Goal: Task Accomplishment & Management: Manage account settings

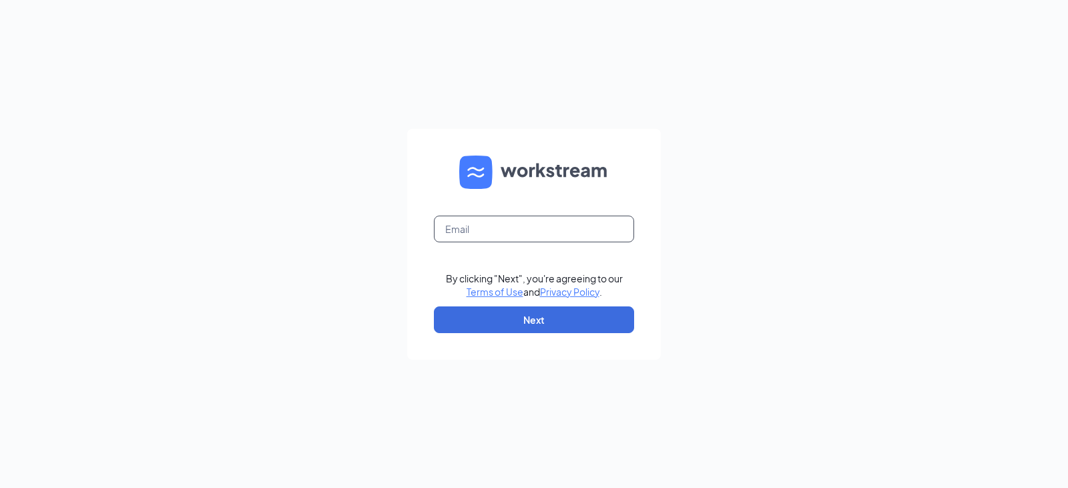
click at [541, 226] on input "text" at bounding box center [534, 229] width 200 height 27
type input "[EMAIL_ADDRESS][DOMAIN_NAME]"
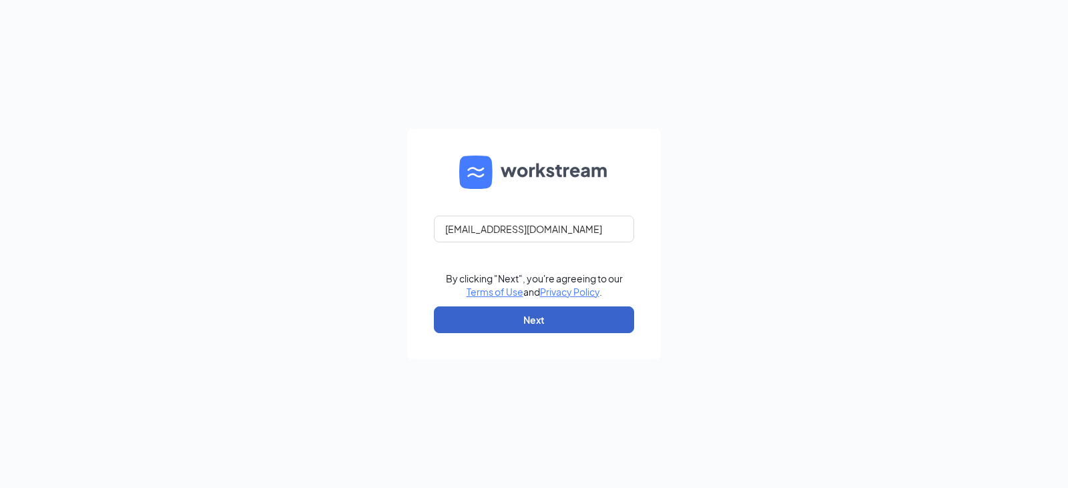
click at [555, 310] on button "Next" at bounding box center [534, 319] width 200 height 27
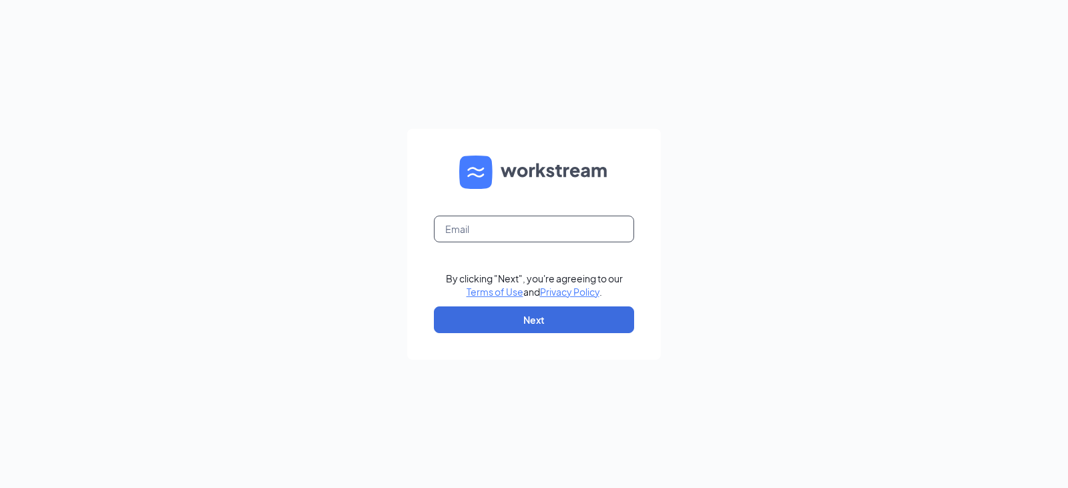
click at [541, 237] on input "text" at bounding box center [534, 229] width 200 height 27
type input "[EMAIL_ADDRESS][DOMAIN_NAME]"
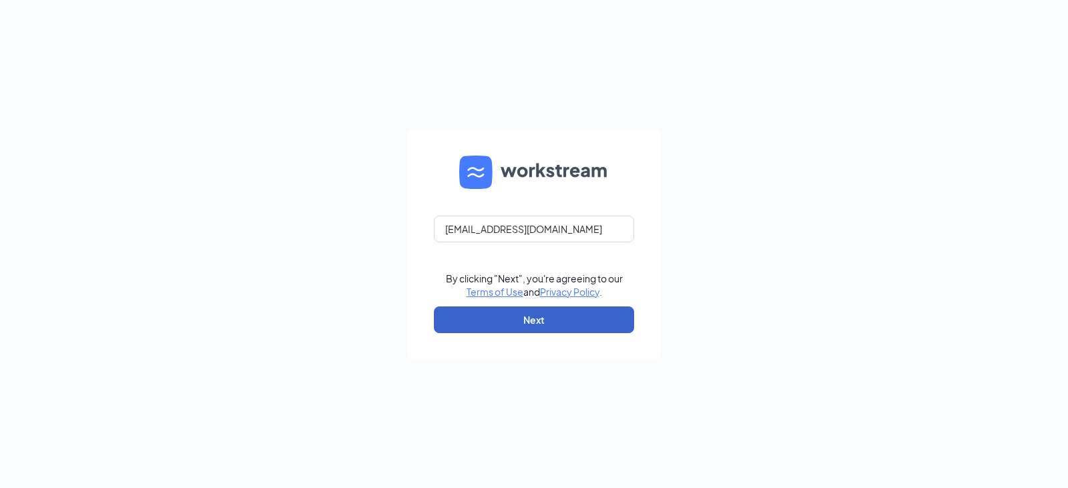
click at [489, 310] on button "Next" at bounding box center [534, 319] width 200 height 27
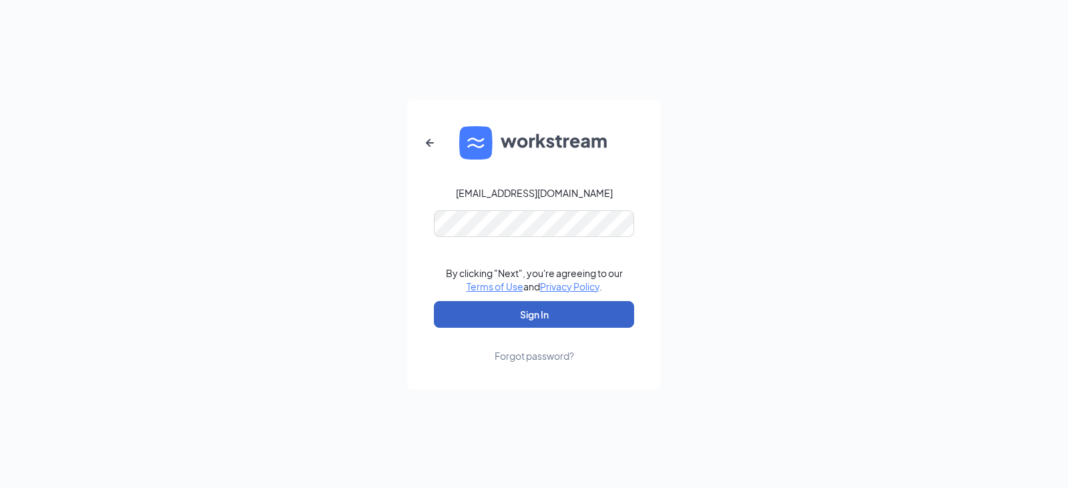
click at [497, 306] on button "Sign In" at bounding box center [534, 314] width 200 height 27
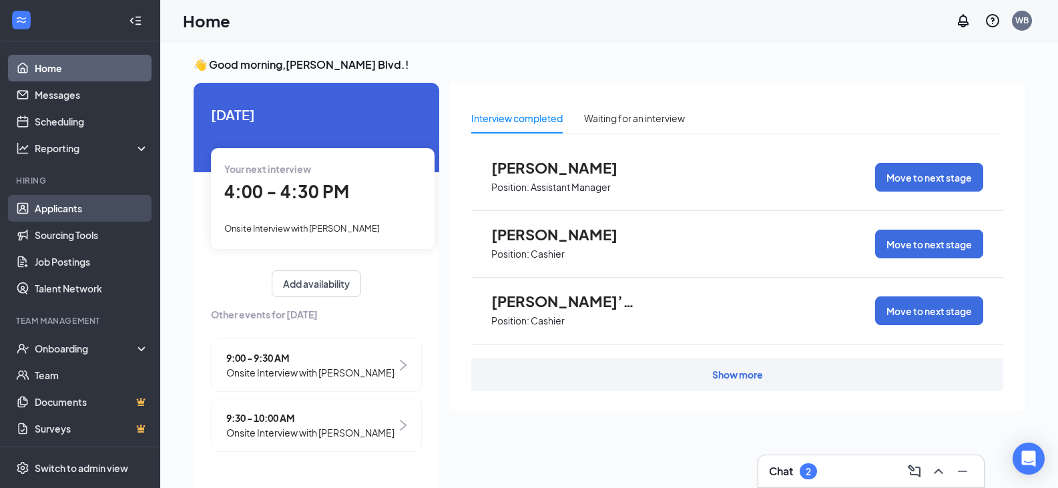
click at [80, 210] on link "Applicants" at bounding box center [92, 208] width 114 height 27
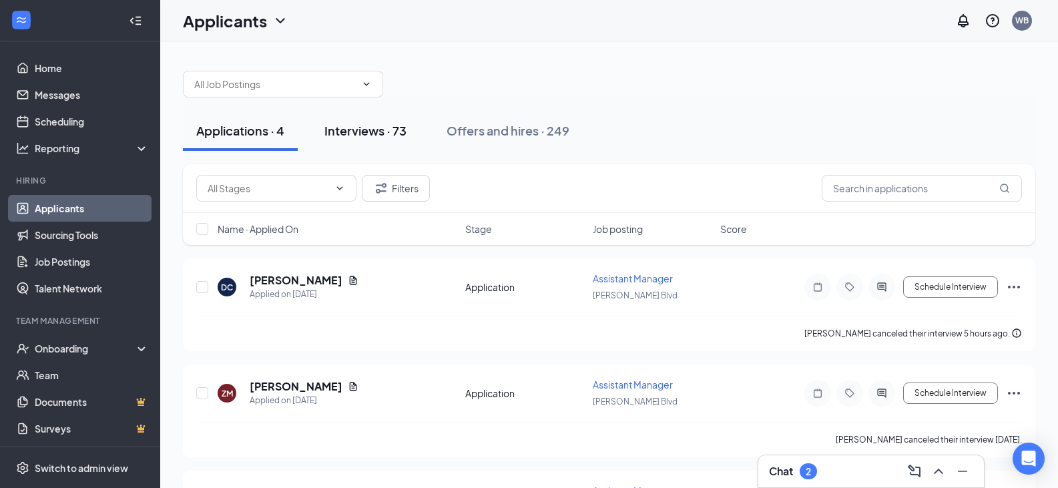
click at [379, 142] on button "Interviews · 73" at bounding box center [365, 131] width 109 height 40
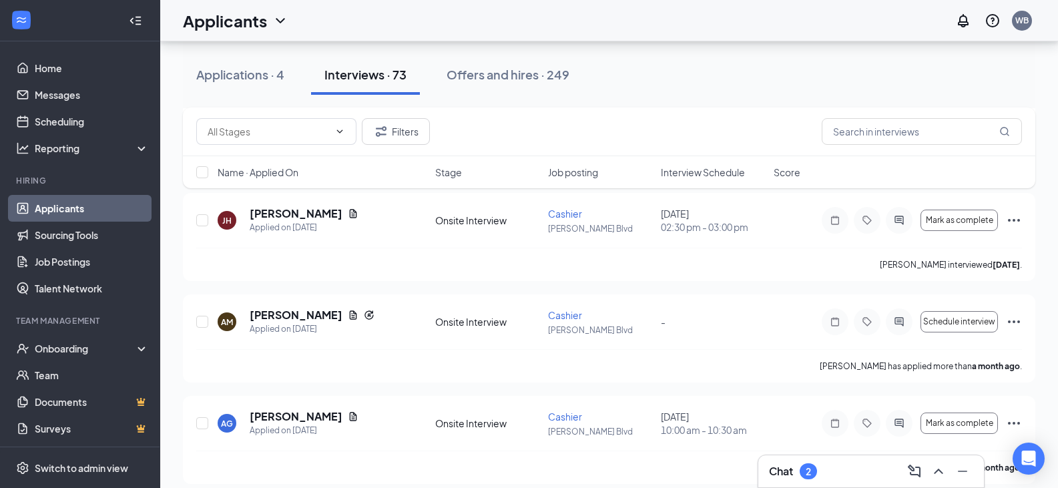
scroll to position [5721, 0]
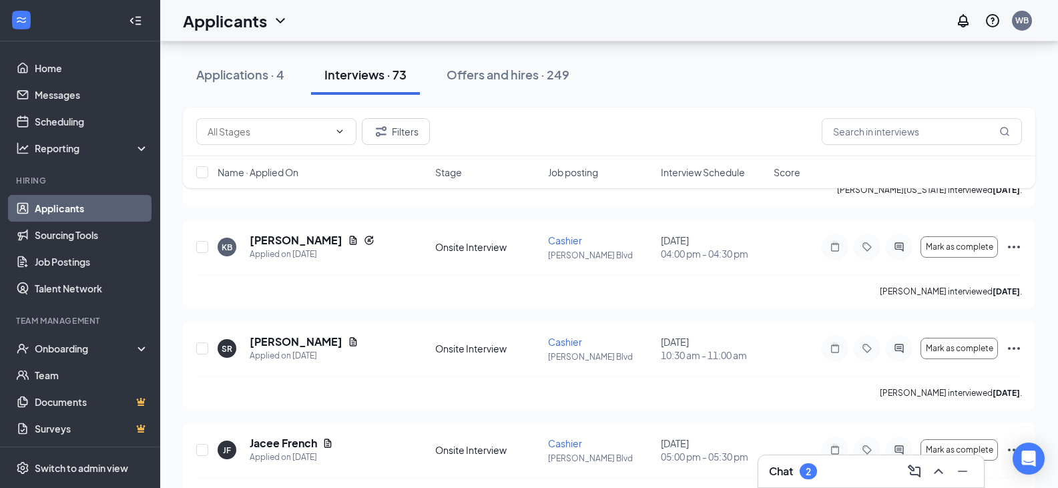
drag, startPoint x: 206, startPoint y: 278, endPoint x: 151, endPoint y: 308, distance: 62.1
click at [78, 346] on div "Onboarding" at bounding box center [86, 348] width 103 height 13
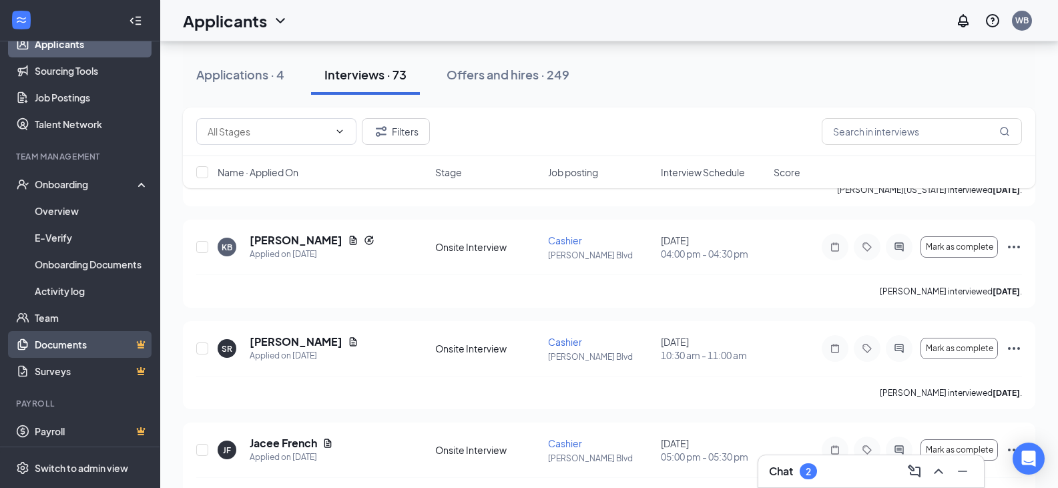
scroll to position [168, 0]
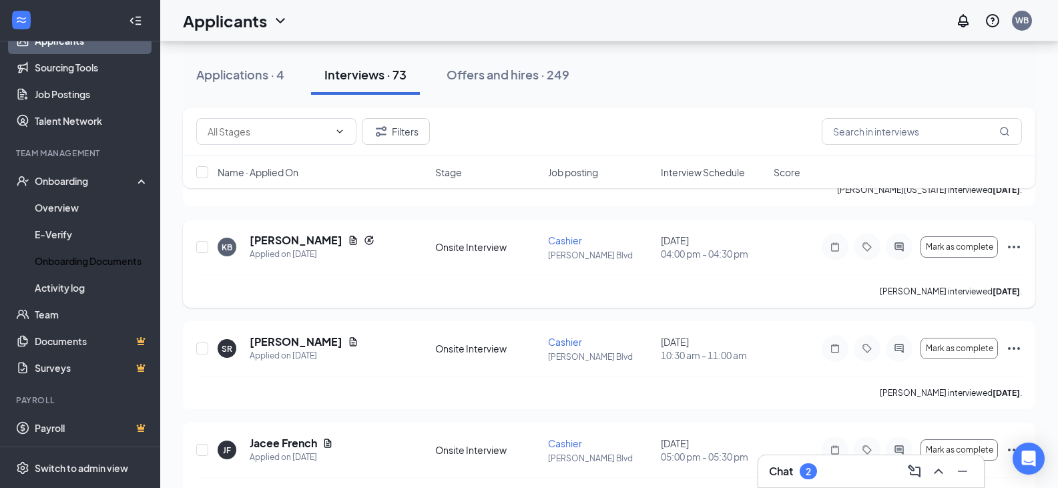
drag, startPoint x: 77, startPoint y: 264, endPoint x: 212, endPoint y: 264, distance: 134.2
click at [77, 264] on link "Onboarding Documents" at bounding box center [92, 261] width 114 height 27
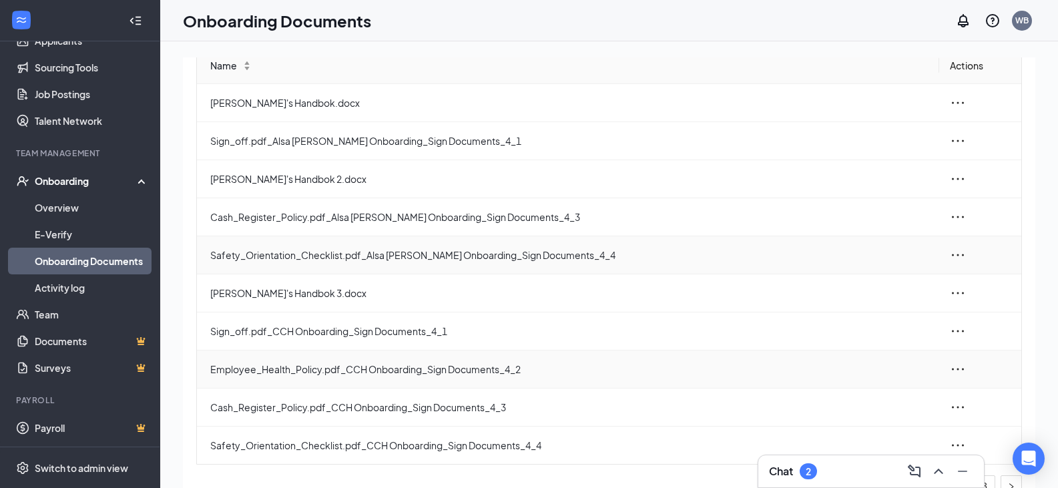
scroll to position [107, 0]
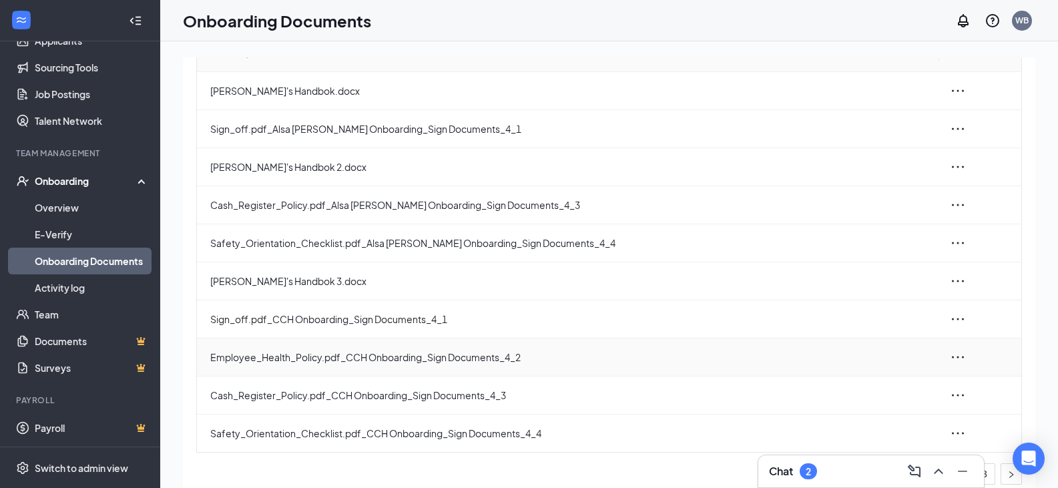
click at [362, 362] on span "Employee_Health_Policy.pdf_CCH Onboarding_Sign Documents_4_2" at bounding box center [569, 357] width 718 height 15
click at [955, 356] on icon "ellipsis" at bounding box center [958, 357] width 16 height 16
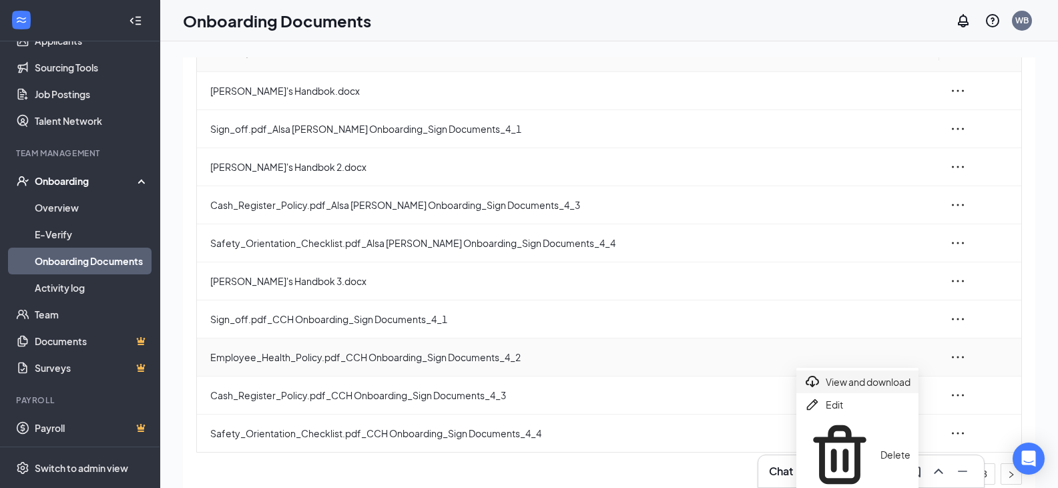
click at [899, 386] on div "View and download" at bounding box center [857, 382] width 106 height 16
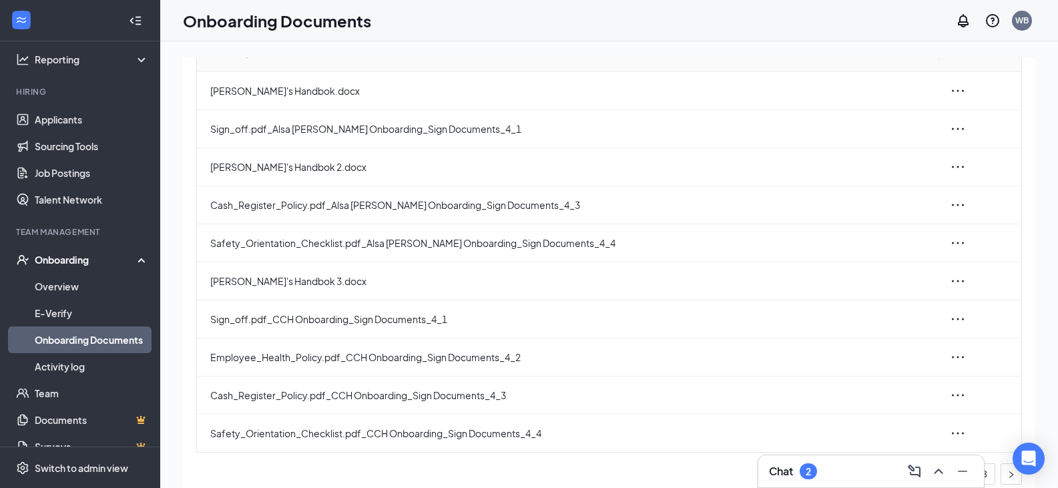
scroll to position [0, 0]
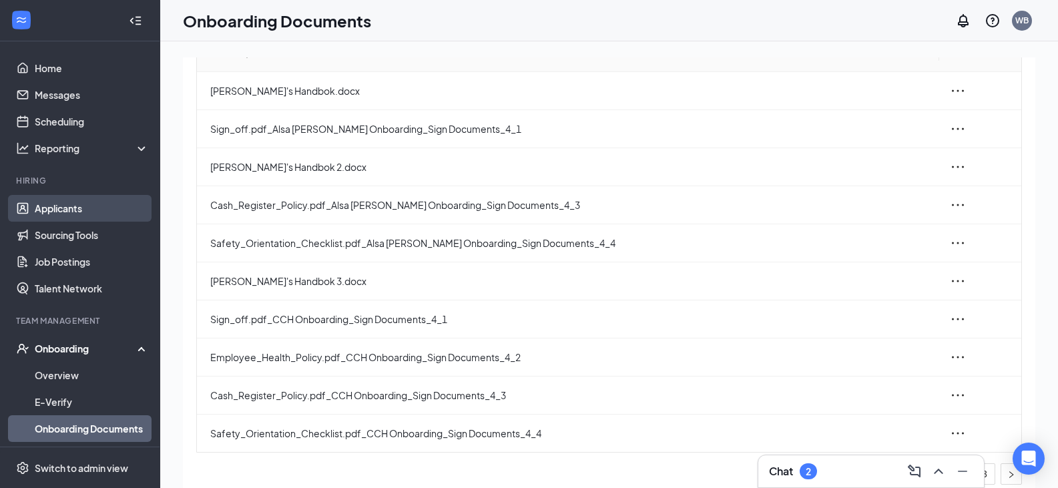
click at [82, 201] on link "Applicants" at bounding box center [92, 208] width 114 height 27
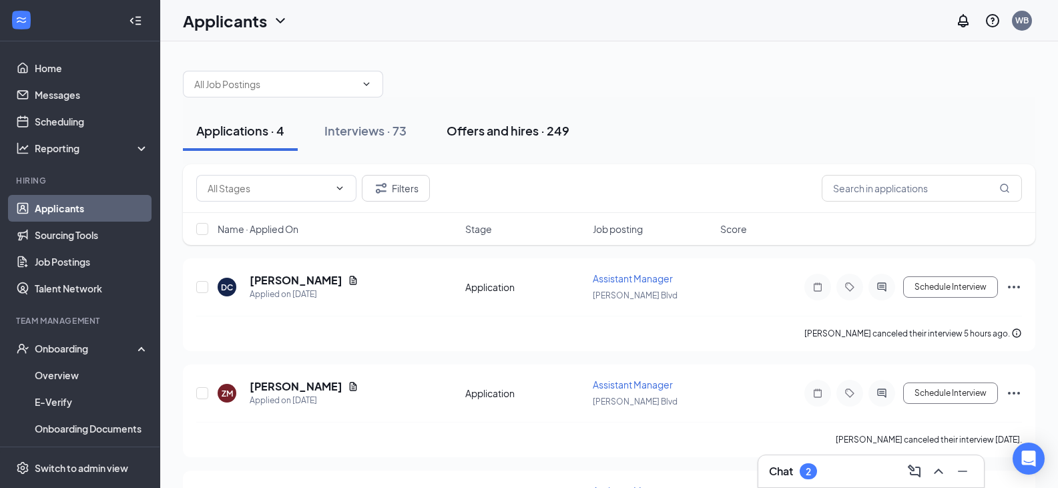
click at [556, 130] on div "Offers and hires · 249" at bounding box center [508, 130] width 123 height 17
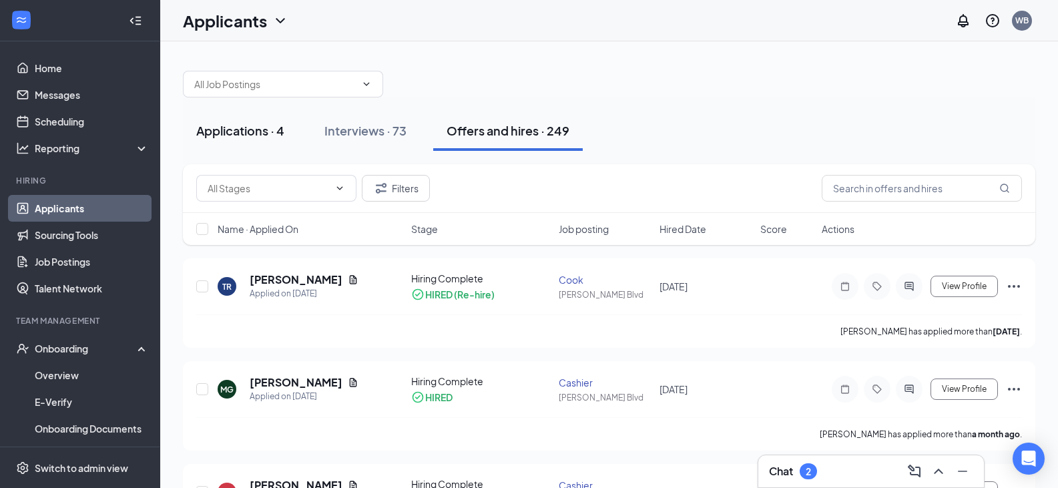
click at [224, 122] on div "Applications · 4" at bounding box center [240, 130] width 88 height 17
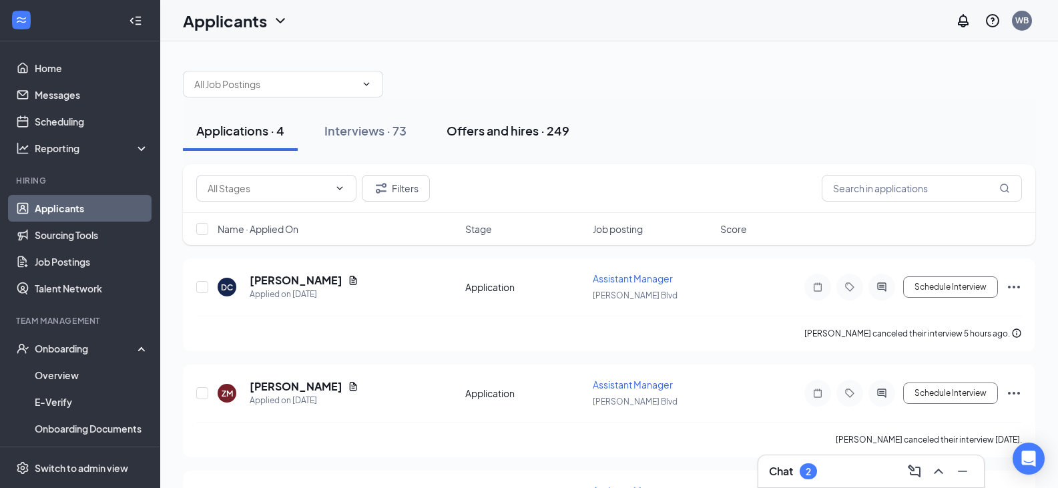
click at [541, 130] on div "Offers and hires · 249" at bounding box center [508, 130] width 123 height 17
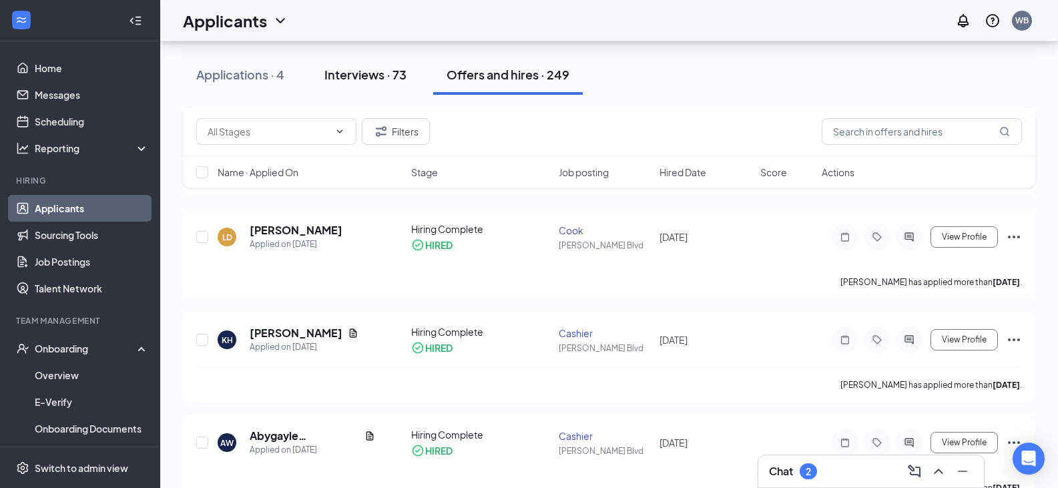
scroll to position [1869, 0]
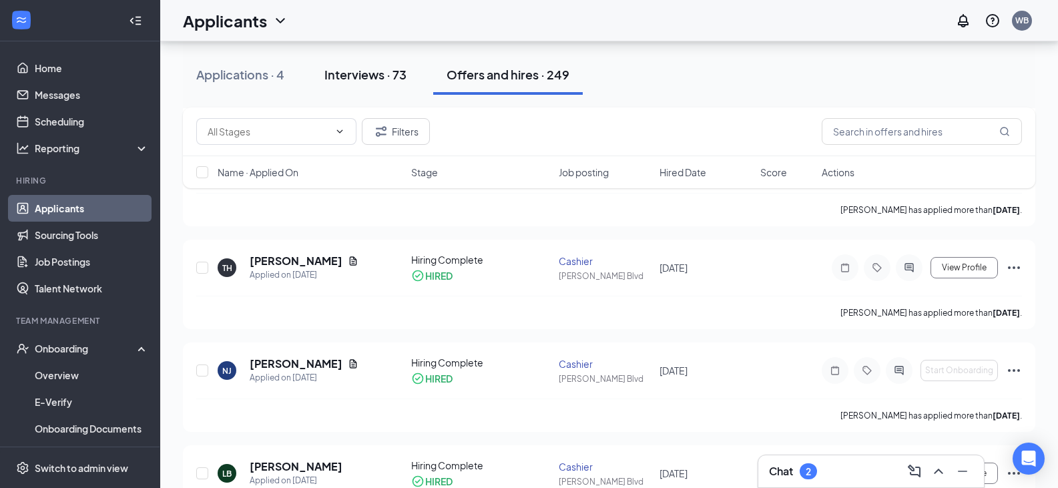
click at [340, 71] on div "Interviews · 73" at bounding box center [365, 74] width 82 height 17
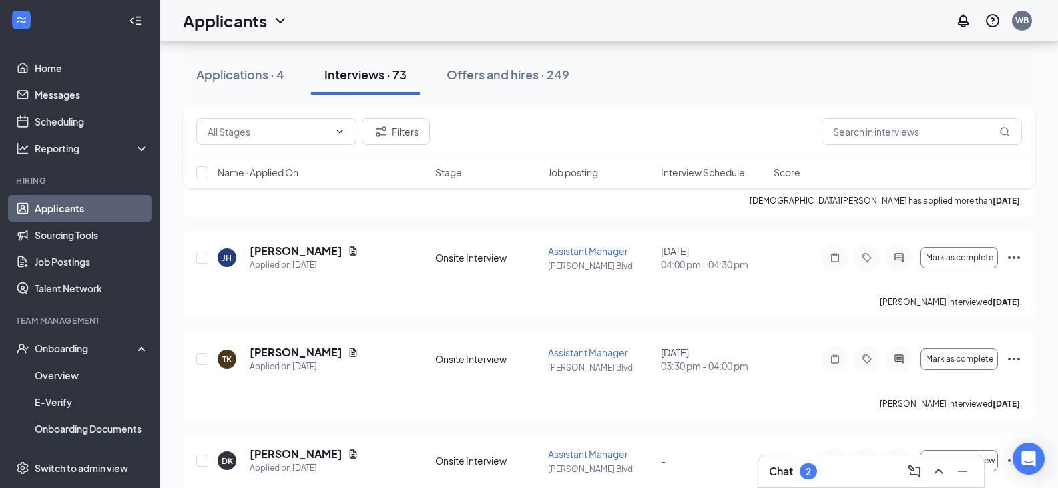
scroll to position [1402, 0]
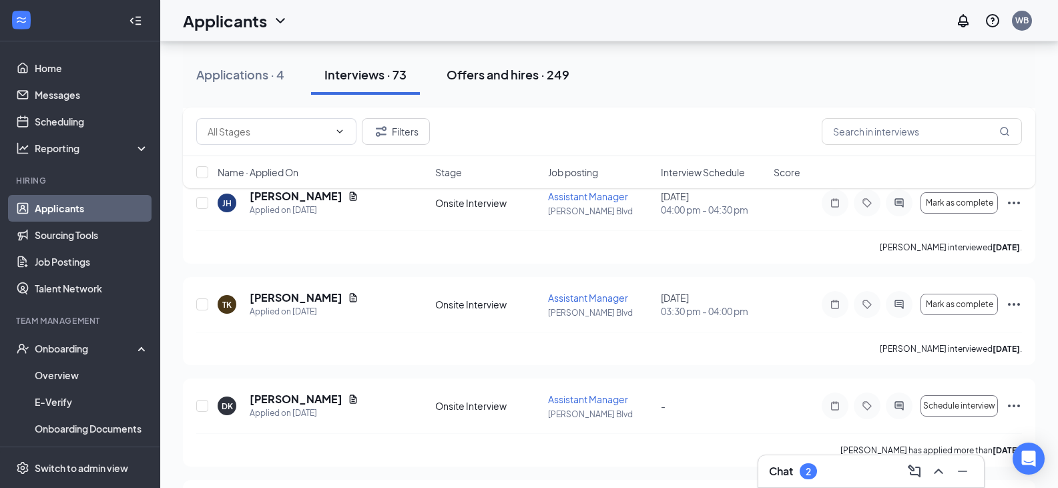
click at [523, 71] on div "Offers and hires · 249" at bounding box center [508, 74] width 123 height 17
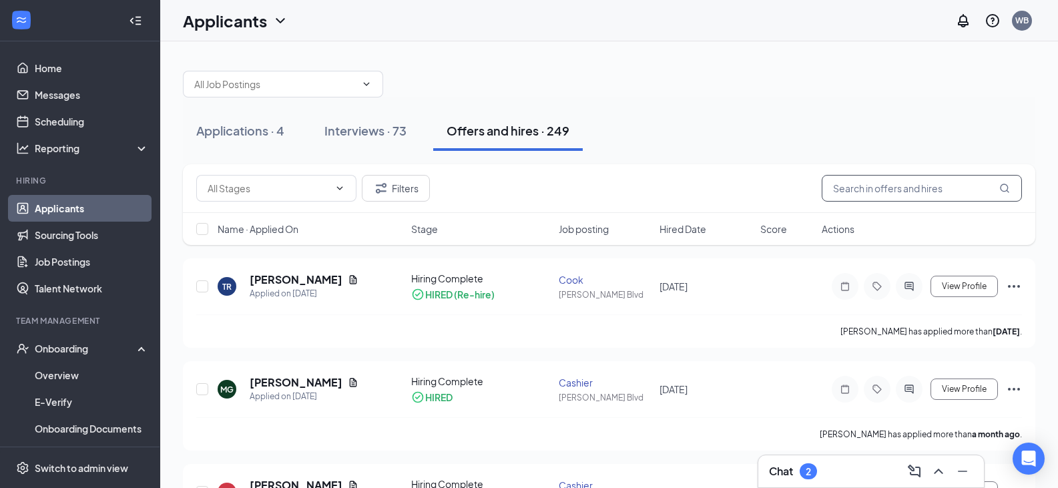
click at [848, 186] on input "text" at bounding box center [922, 188] width 200 height 27
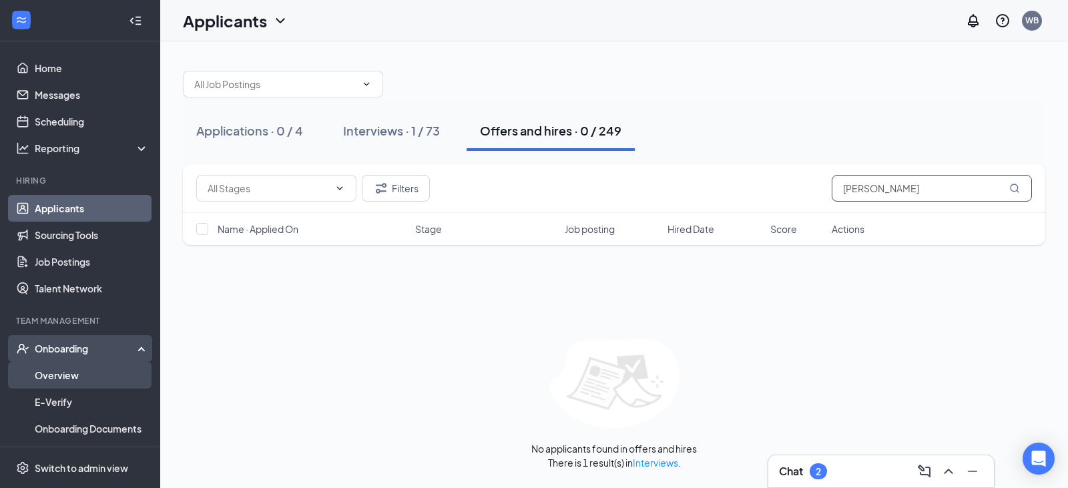
type input "Maria"
click at [85, 379] on link "Overview" at bounding box center [92, 375] width 114 height 27
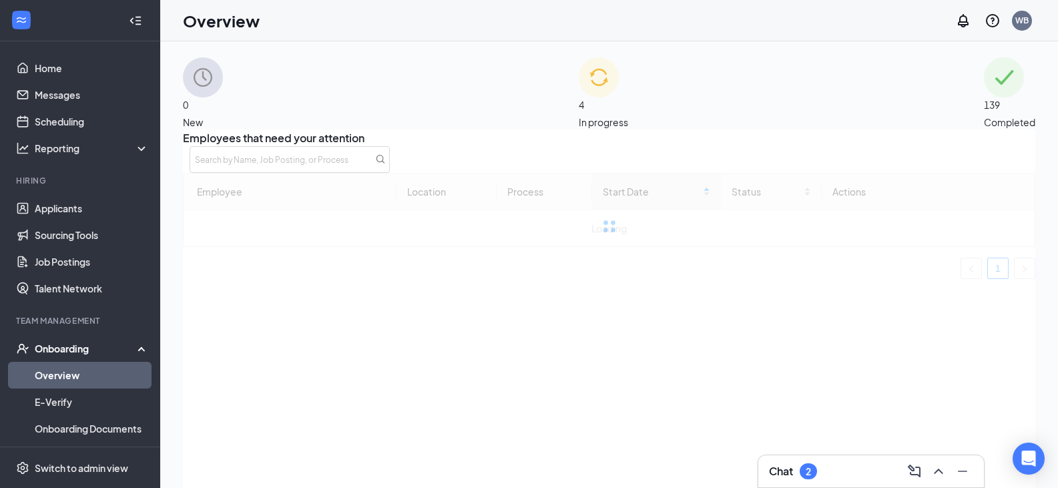
click at [984, 103] on span "139" at bounding box center [1009, 104] width 51 height 15
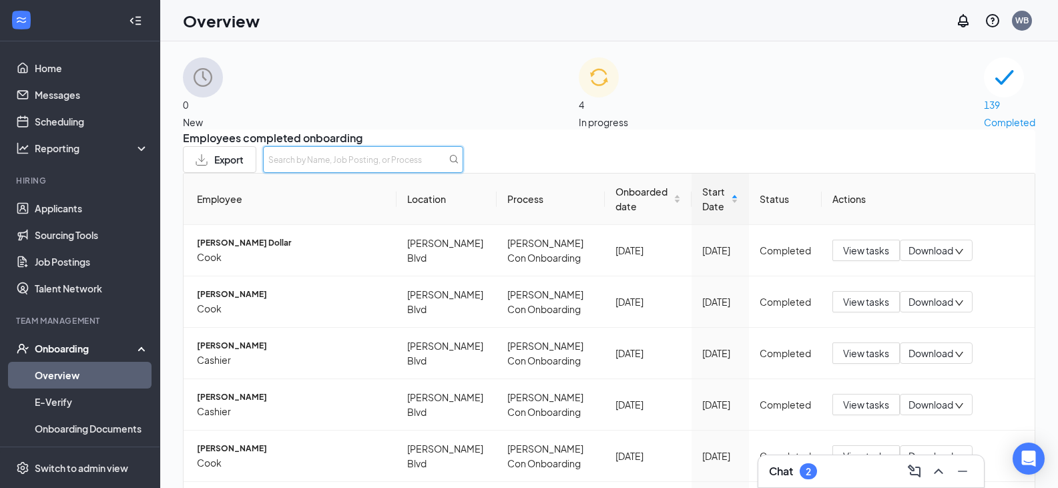
click at [463, 173] on input "text" at bounding box center [363, 159] width 200 height 27
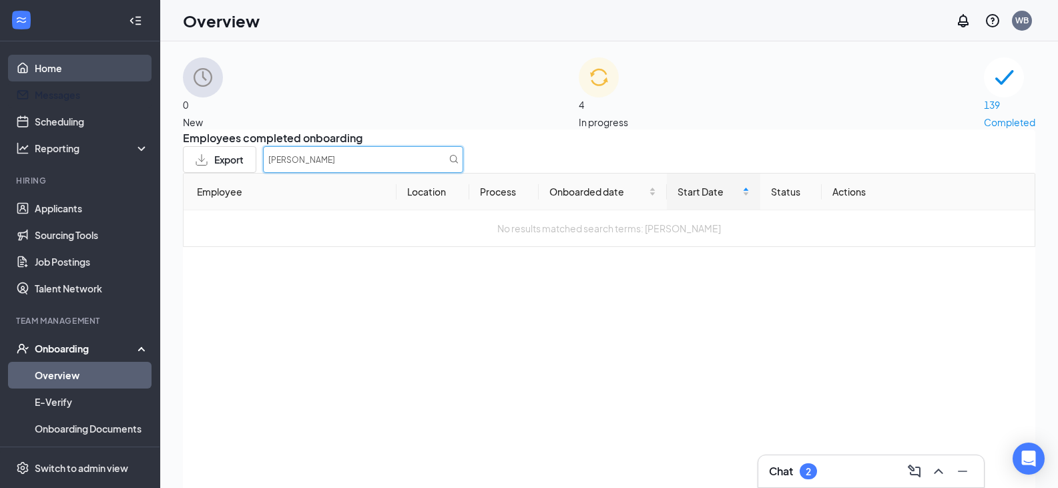
type input "maria"
click at [78, 56] on link "Home" at bounding box center [92, 68] width 114 height 27
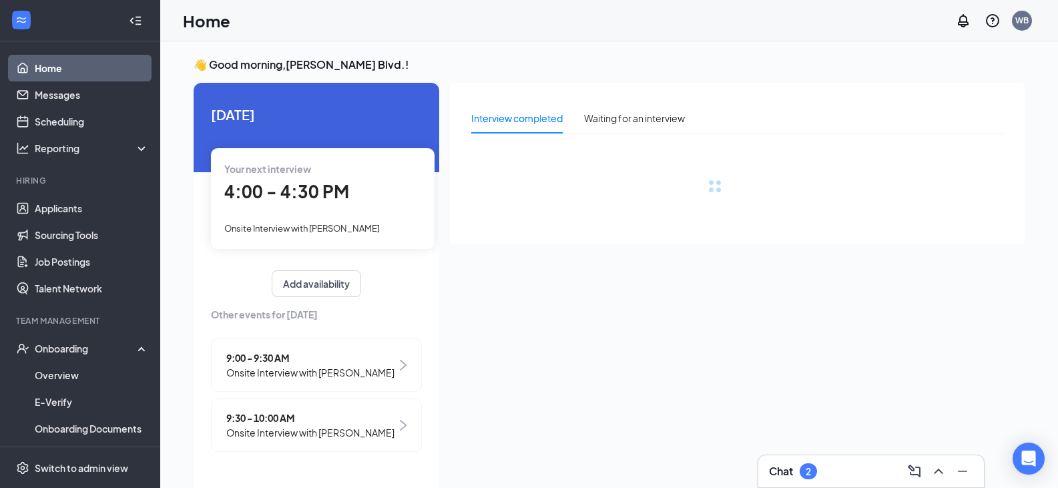
drag, startPoint x: 378, startPoint y: 322, endPoint x: 366, endPoint y: 340, distance: 21.9
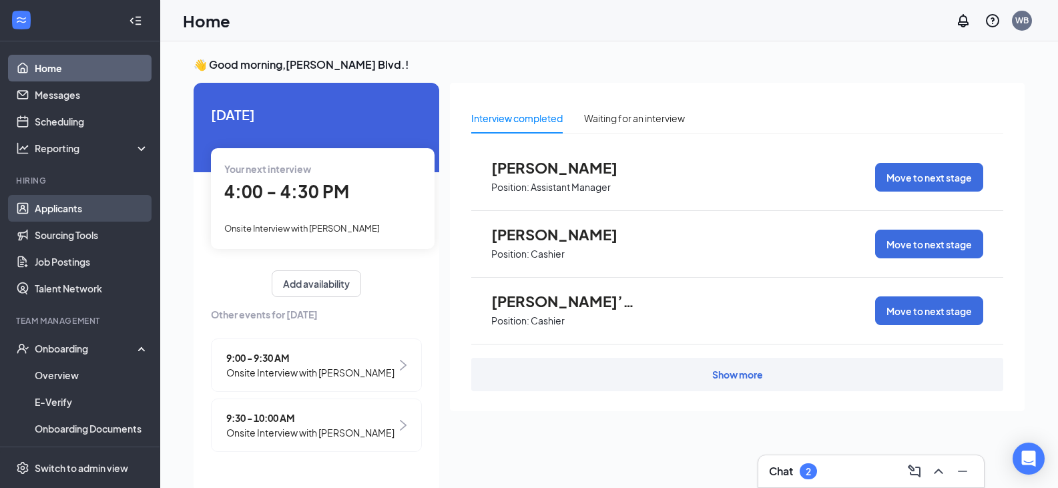
drag, startPoint x: 366, startPoint y: 340, endPoint x: 91, endPoint y: 202, distance: 308.1
click at [91, 200] on link "Applicants" at bounding box center [92, 208] width 114 height 27
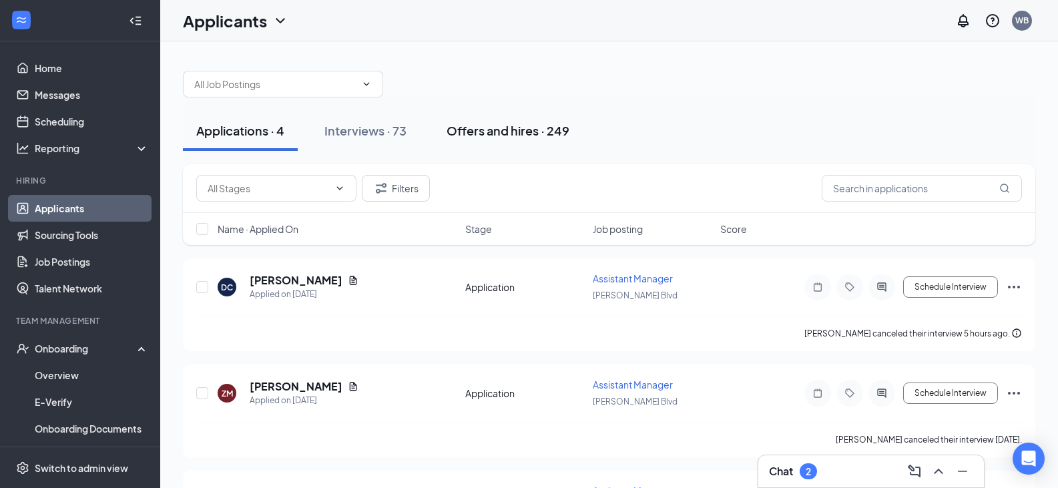
click at [484, 134] on div "Offers and hires · 249" at bounding box center [508, 130] width 123 height 17
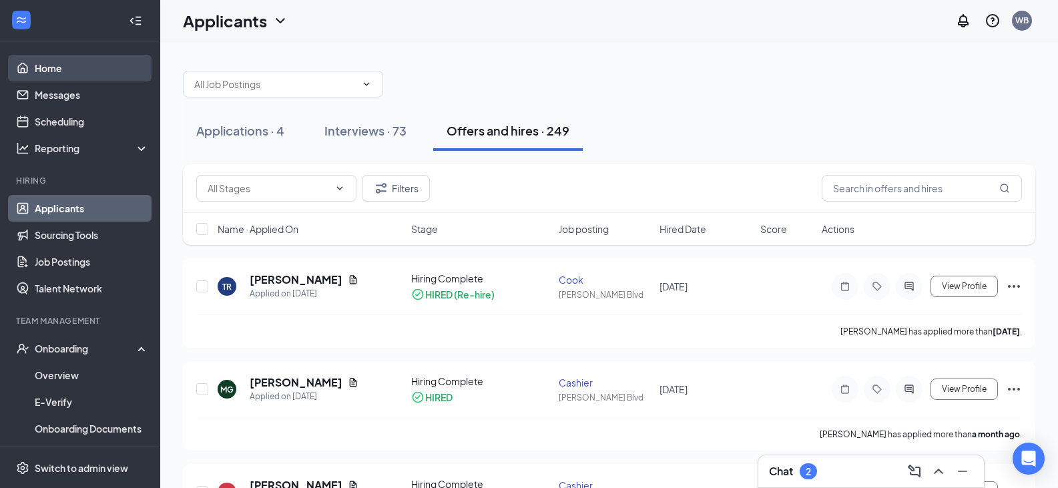
drag, startPoint x: 69, startPoint y: 69, endPoint x: 73, endPoint y: 76, distance: 8.1
click at [69, 69] on link "Home" at bounding box center [92, 68] width 114 height 27
